Goal: Task Accomplishment & Management: Manage account settings

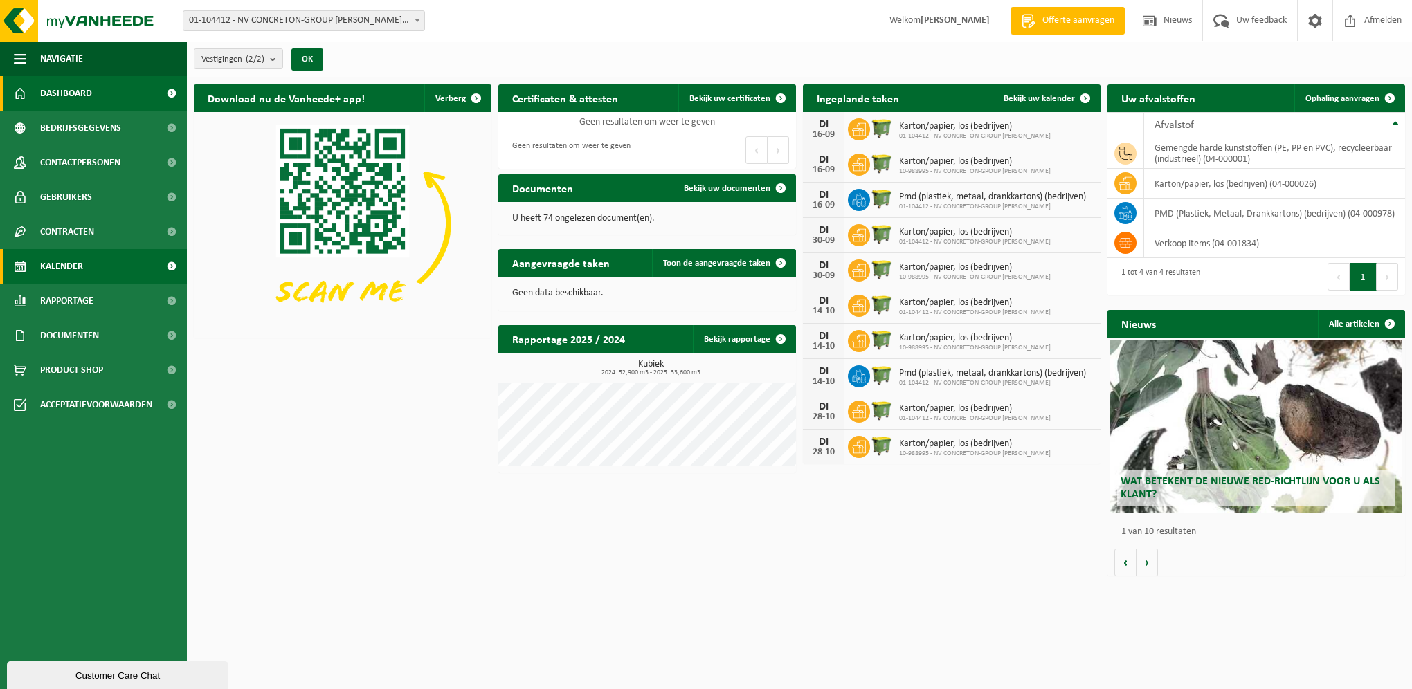
click at [63, 264] on span "Kalender" at bounding box center [61, 266] width 43 height 35
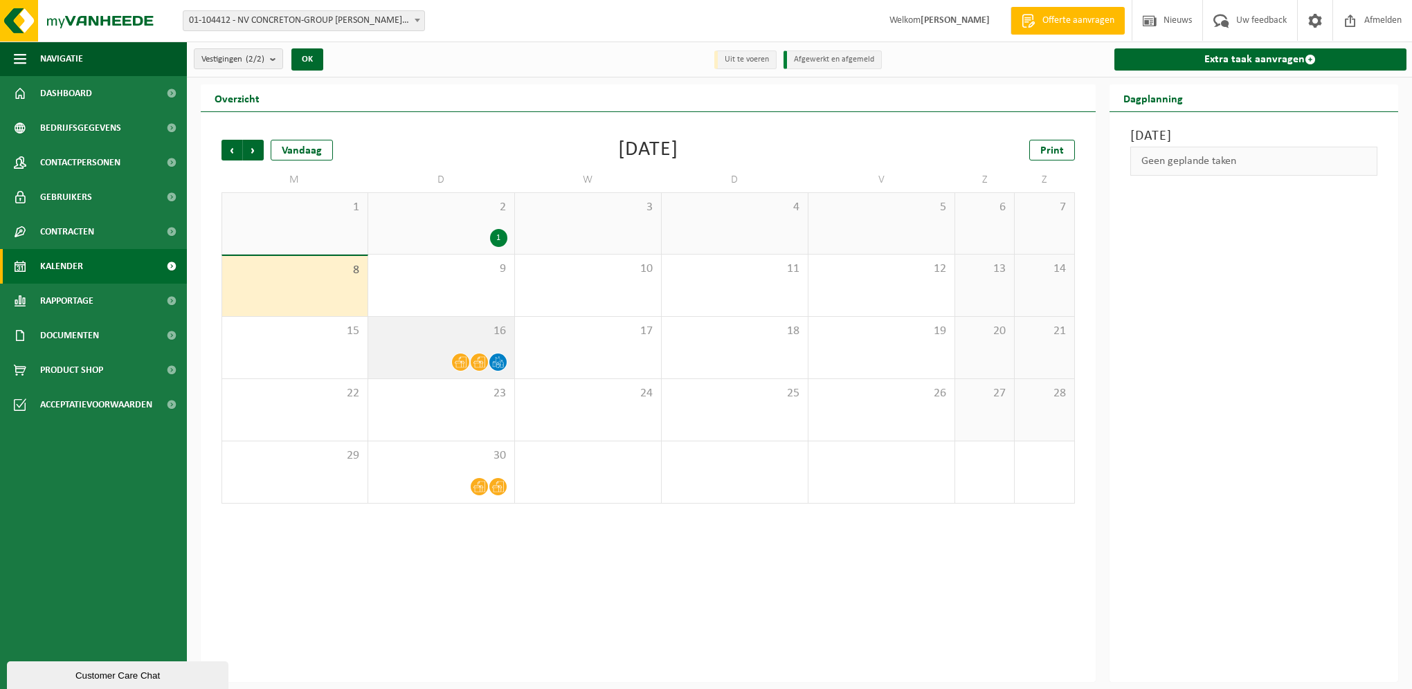
click at [437, 351] on div "16" at bounding box center [441, 348] width 146 height 62
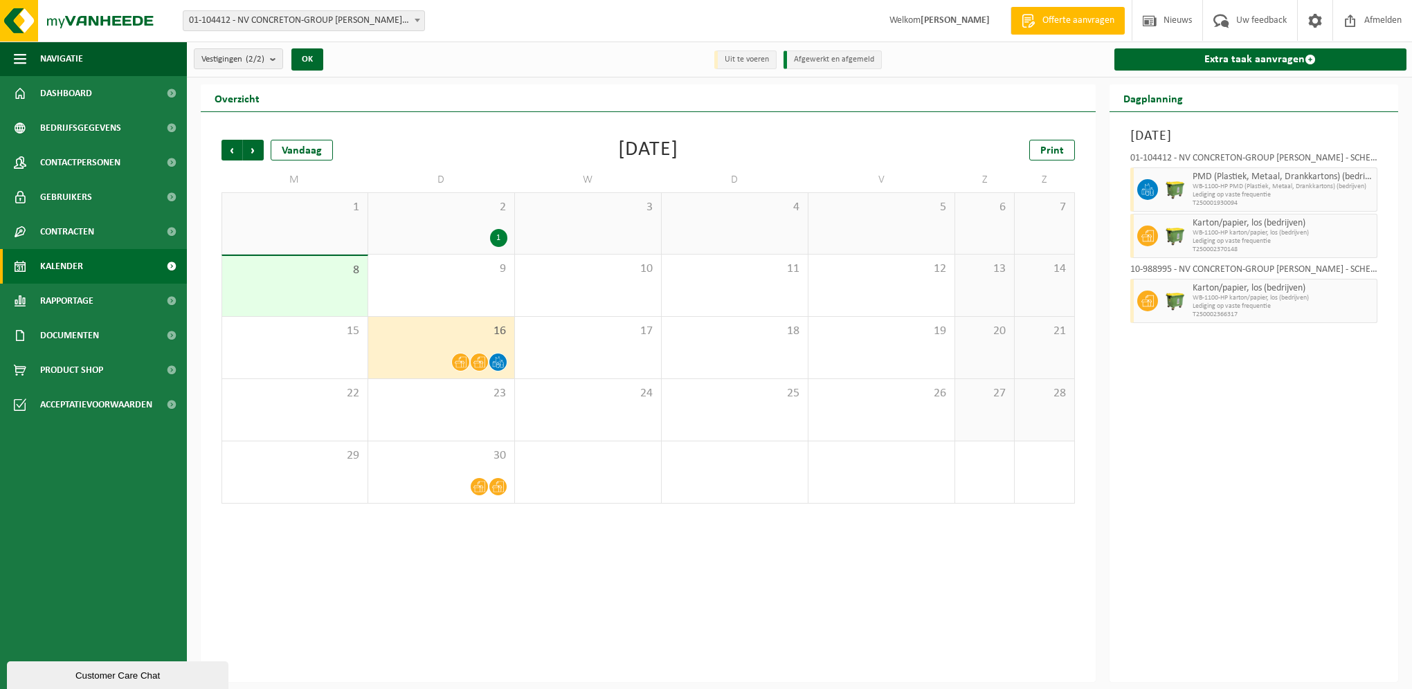
click at [435, 343] on div "16" at bounding box center [441, 348] width 146 height 62
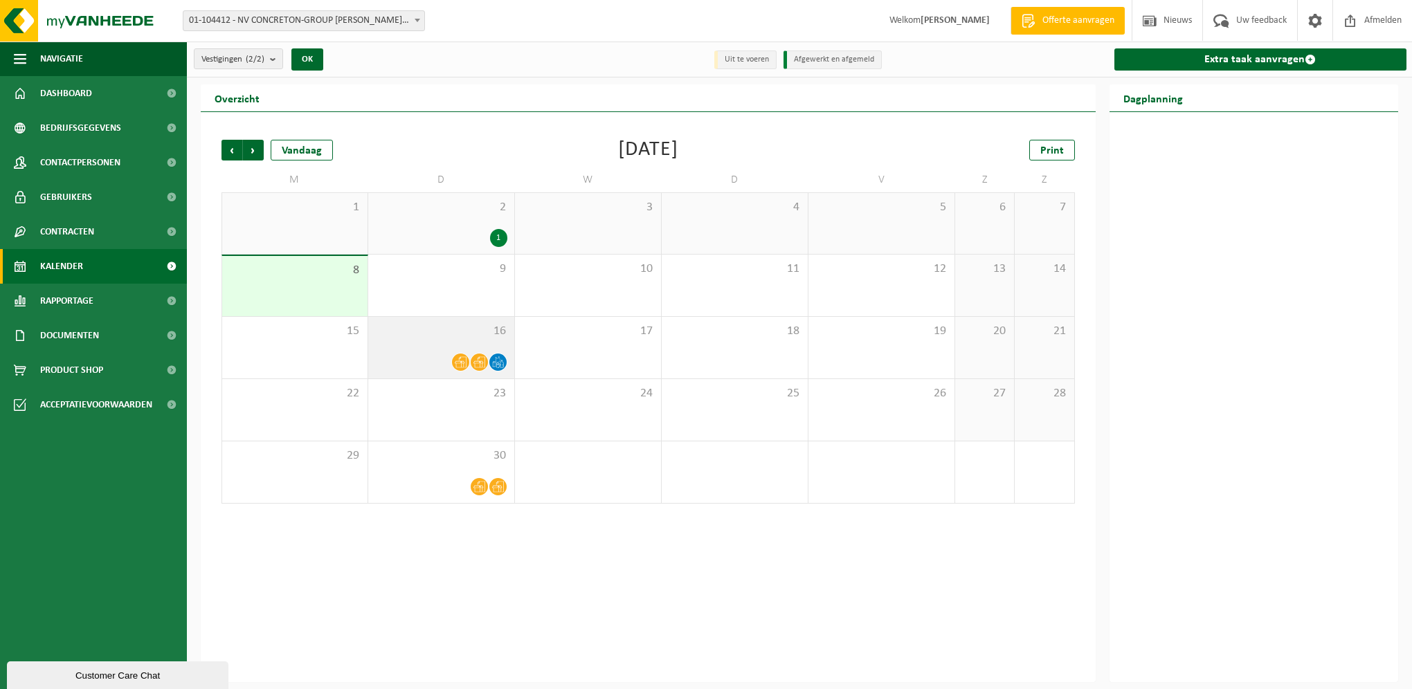
click at [418, 343] on div "16" at bounding box center [441, 348] width 146 height 62
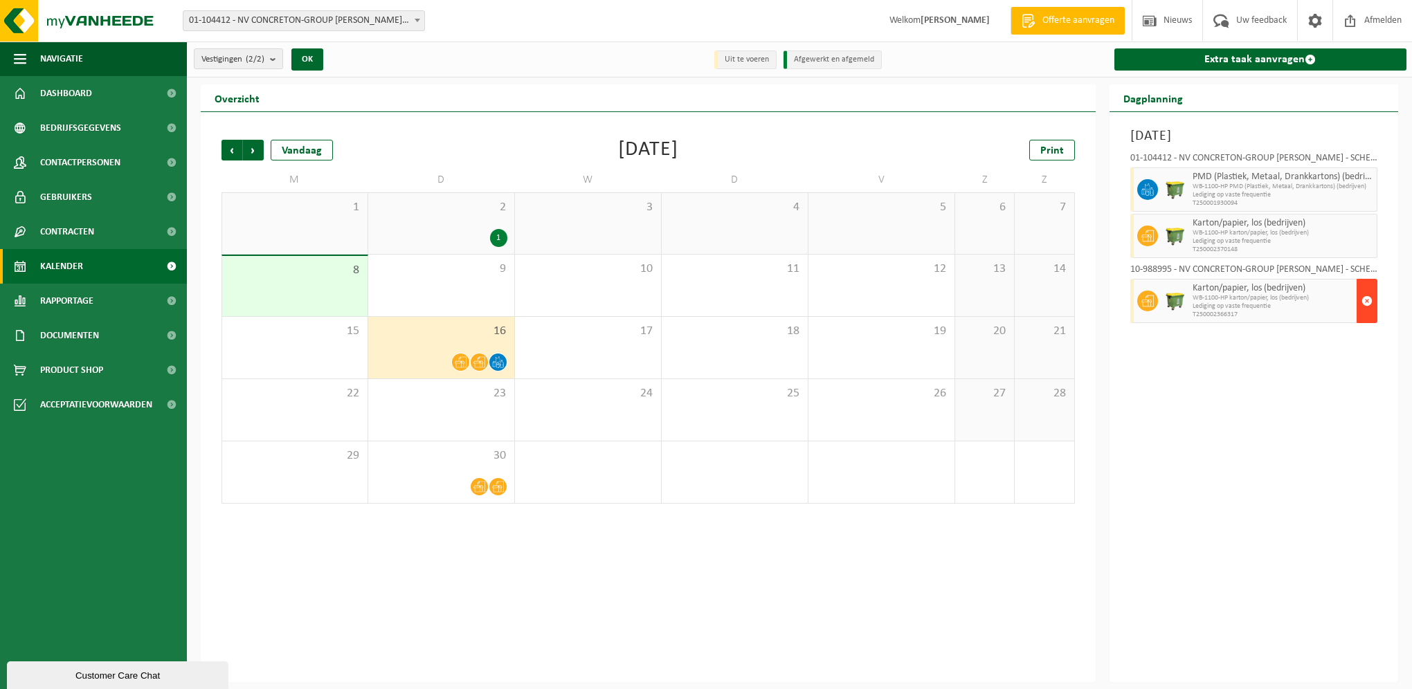
click at [1364, 300] on span "button" at bounding box center [1366, 301] width 11 height 28
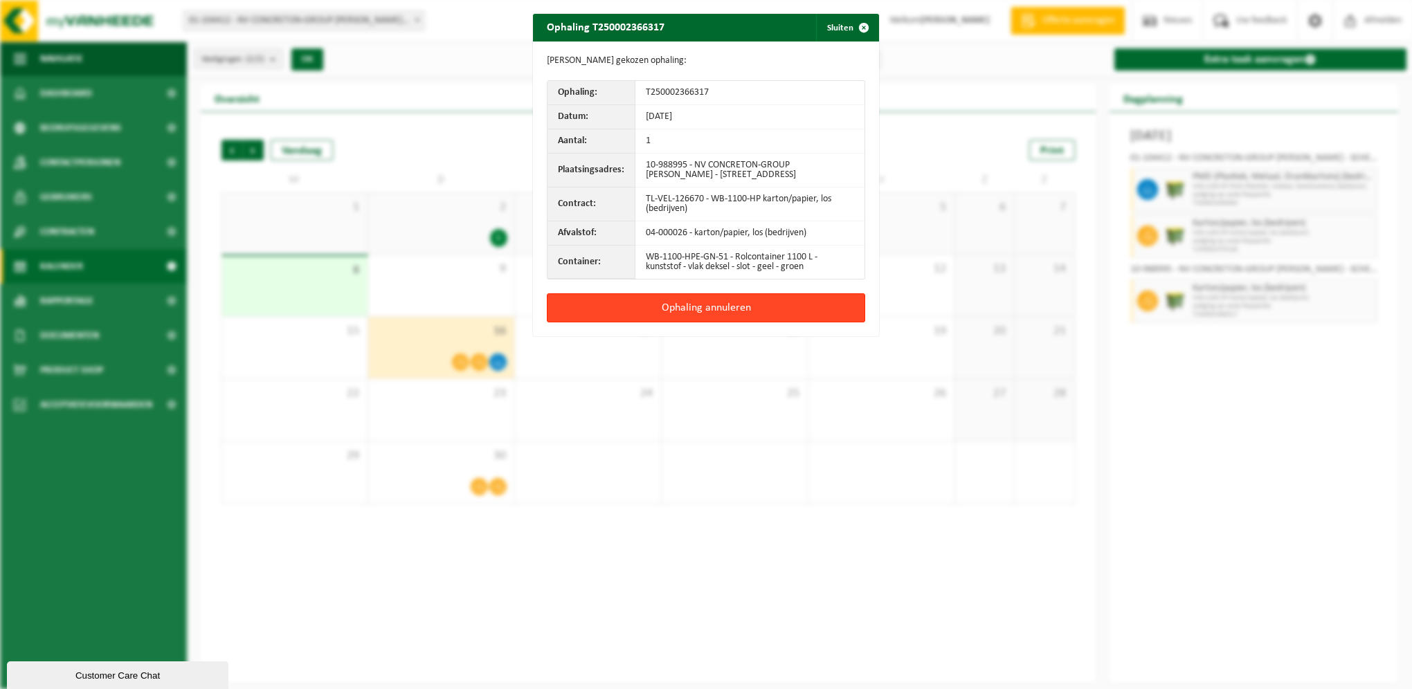
click at [698, 308] on button "Ophaling annuleren" at bounding box center [706, 307] width 318 height 29
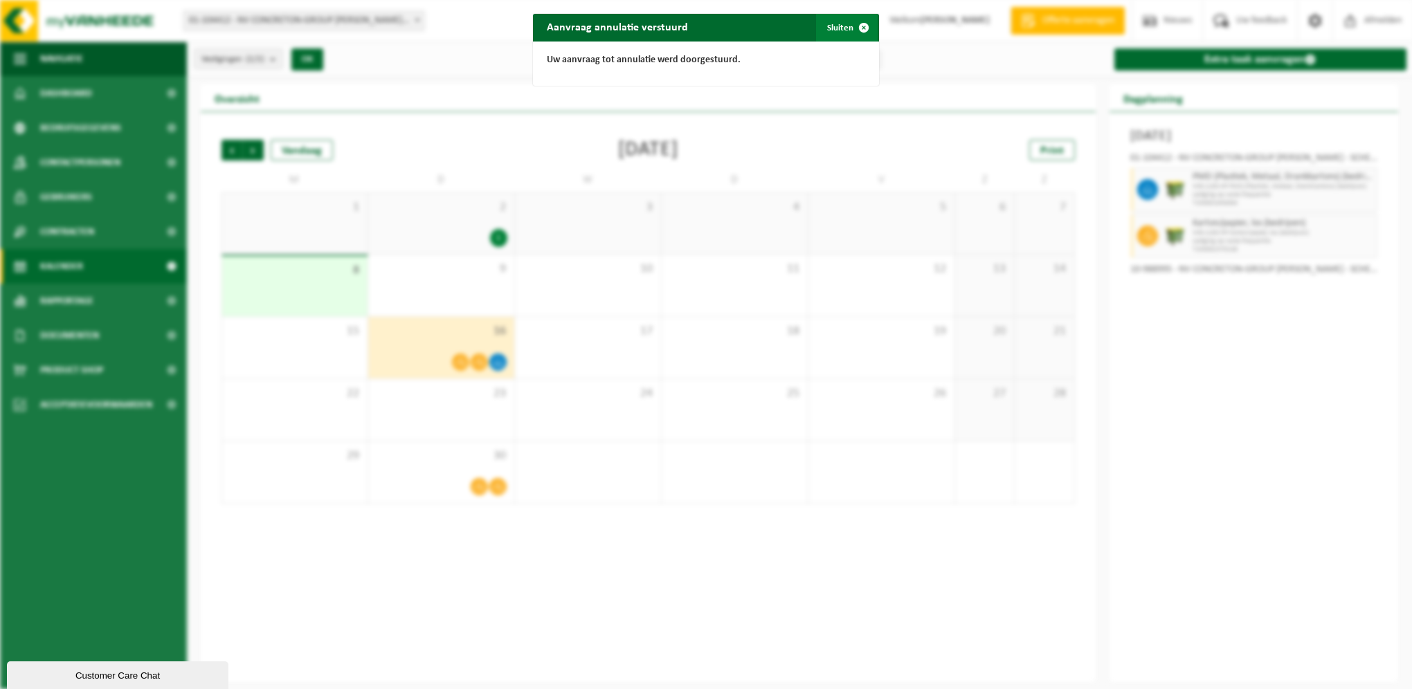
click at [857, 28] on span "button" at bounding box center [864, 28] width 28 height 28
